Goal: Transaction & Acquisition: Register for event/course

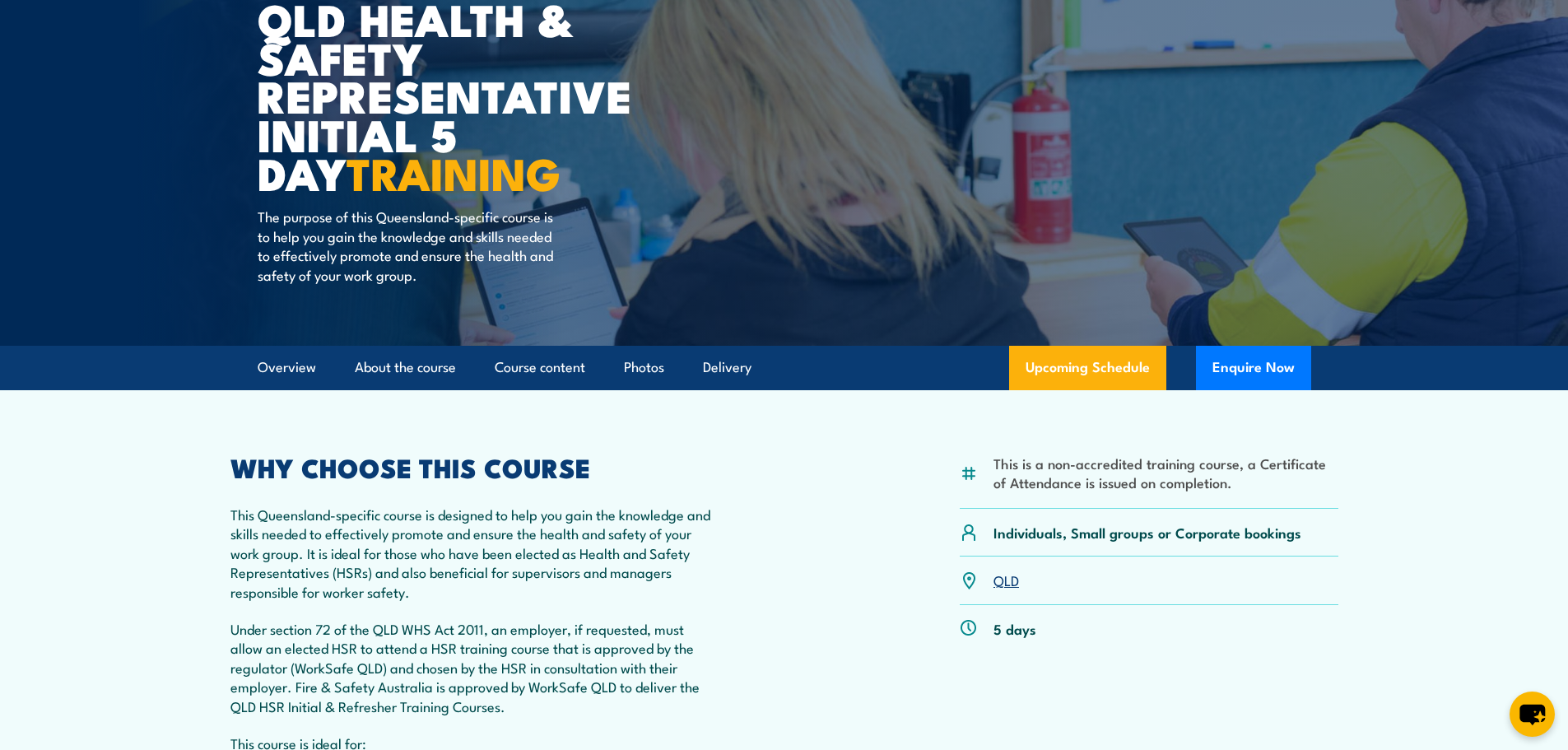
scroll to position [412, 0]
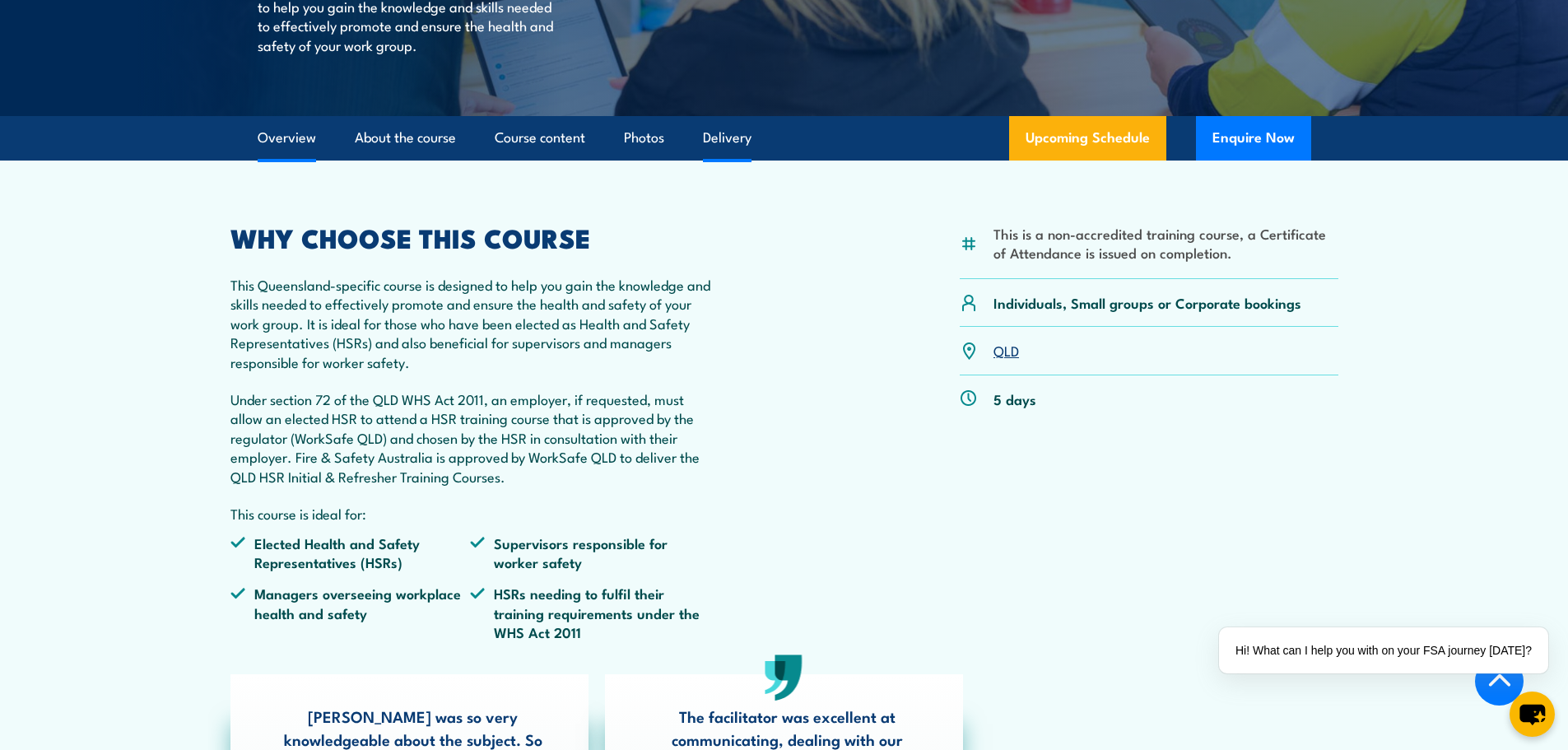
click at [719, 130] on link "Delivery" at bounding box center [727, 138] width 48 height 44
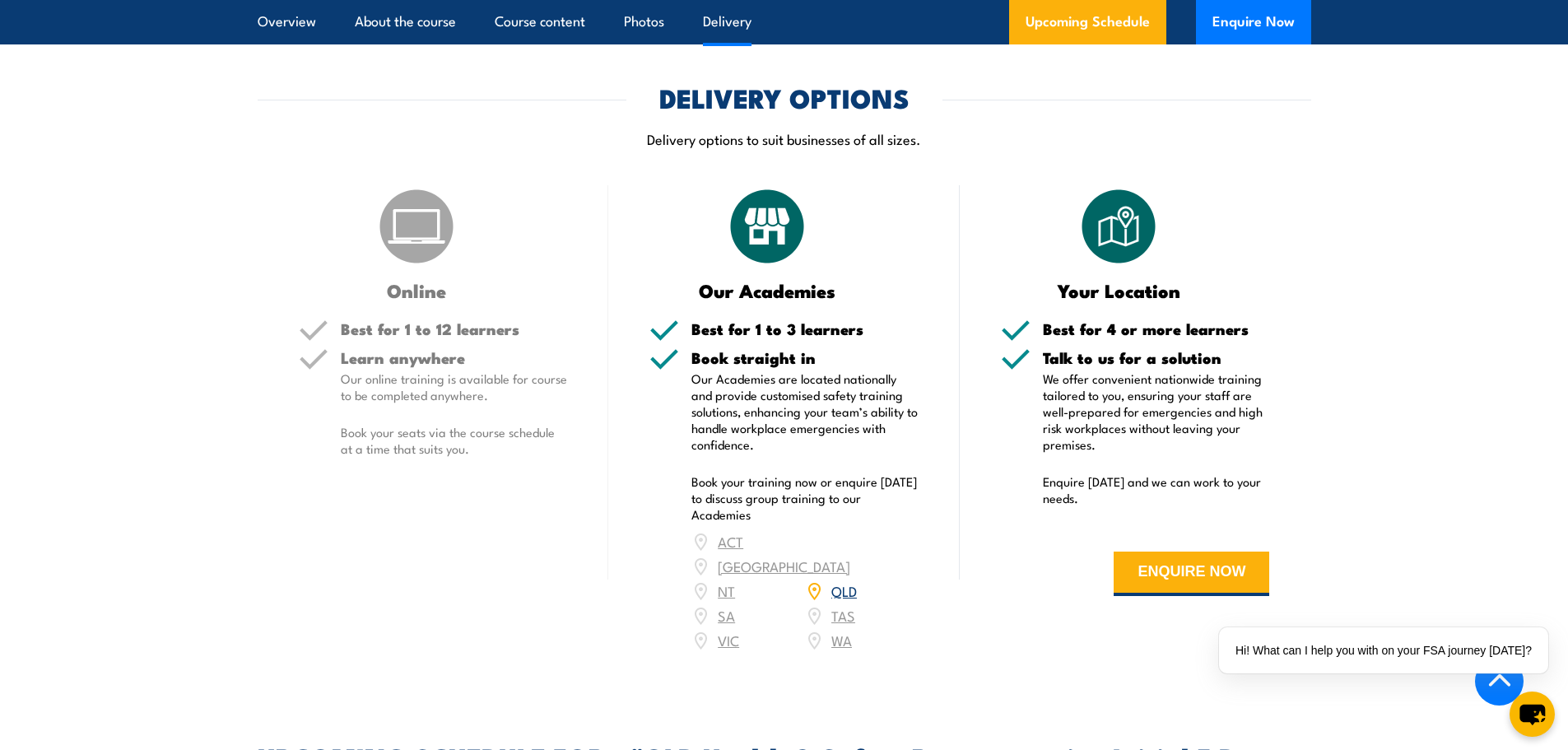
scroll to position [2196, 0]
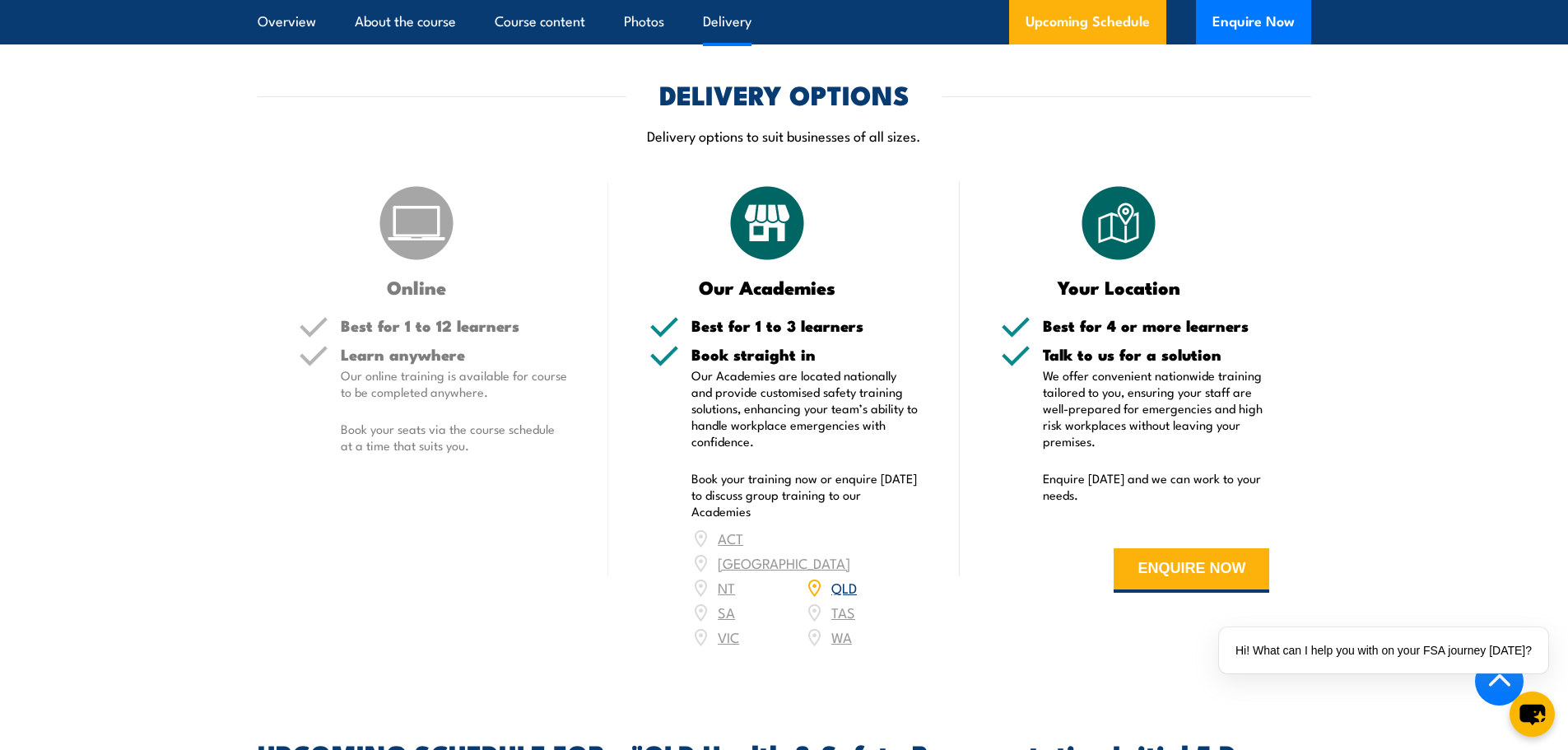
click at [841, 579] on link "QLD" at bounding box center [844, 586] width 25 height 20
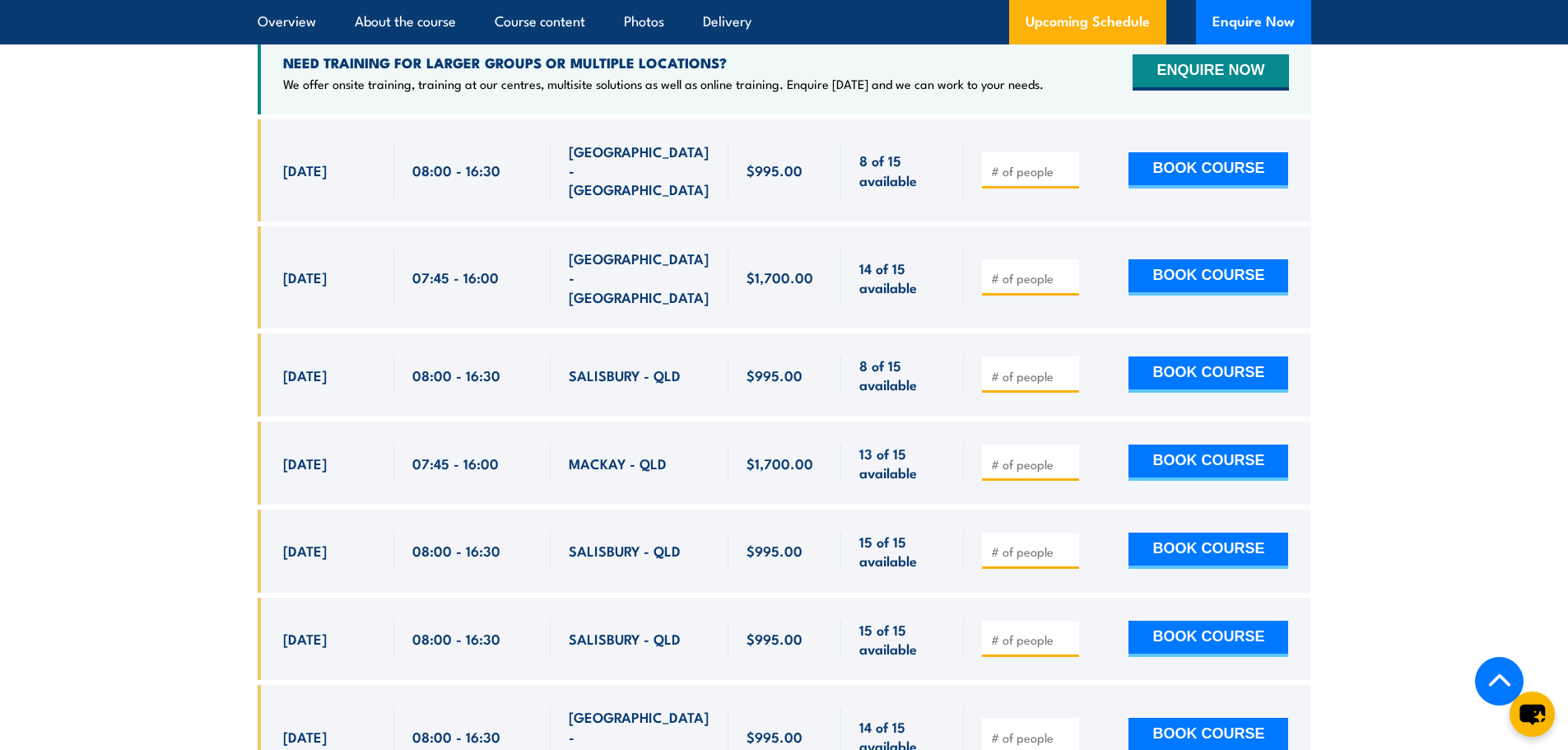
scroll to position [3013, 0]
